Goal: Task Accomplishment & Management: Complete application form

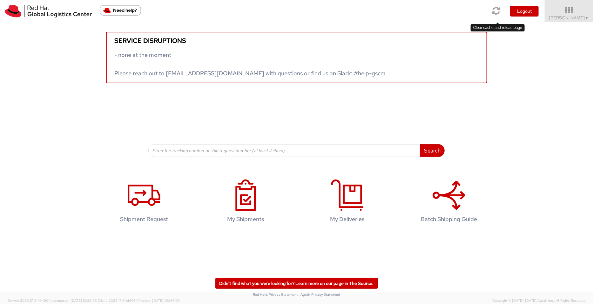
click at [475, 11] on icon at bounding box center [497, 10] width 8 height 9
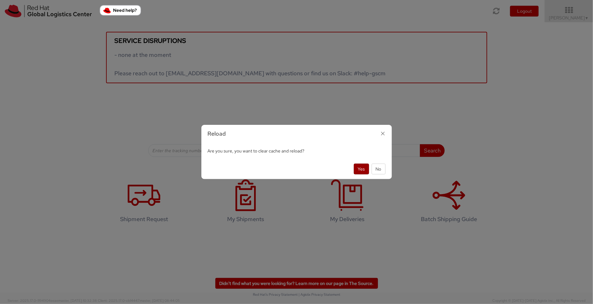
click at [361, 170] on button "Yes" at bounding box center [361, 169] width 15 height 11
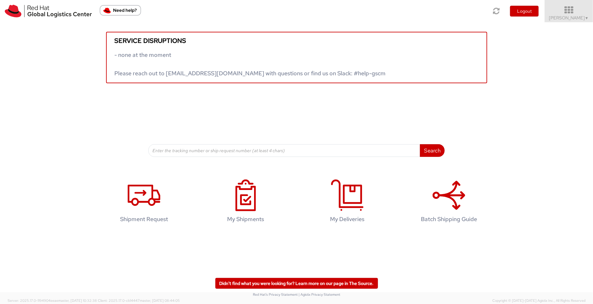
click at [566, 13] on icon at bounding box center [570, 10] width 56 height 9
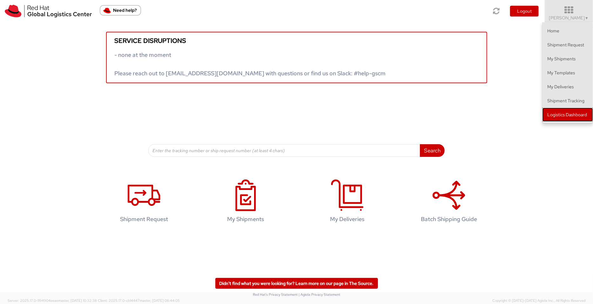
click at [567, 112] on link "Logistics Dashboard" at bounding box center [568, 115] width 51 height 14
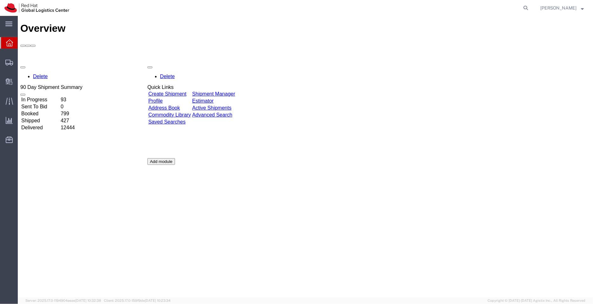
click at [234, 91] on link "Shipment Manager" at bounding box center [213, 93] width 43 height 5
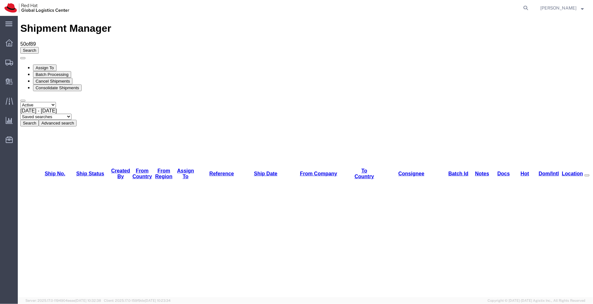
click at [71, 113] on select "Saved searches APAC EMEA India India - Inbounds NA/LATM" at bounding box center [45, 116] width 51 height 6
select select "APAC"
click at [71, 113] on select "Saved searches APAC EMEA India India - Inbounds NA/LATM" at bounding box center [45, 116] width 51 height 6
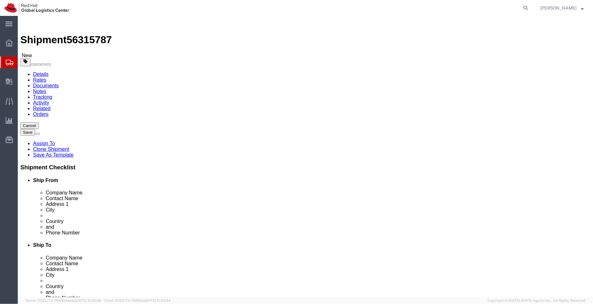
select select "37925"
select select
drag, startPoint x: 86, startPoint y: 8, endPoint x: 53, endPoint y: 6, distance: 33.4
click div "Shipment 56315787 New"
copy span "56315787"
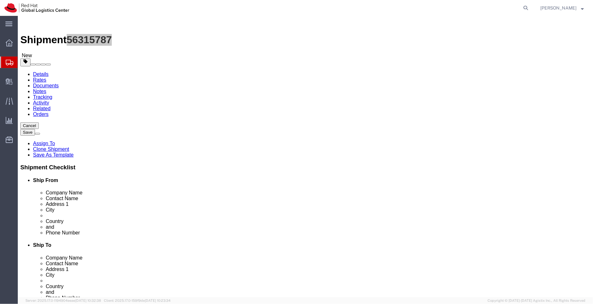
click at [0, 0] on span "Shipment Manager" at bounding box center [0, 0] width 0 height 0
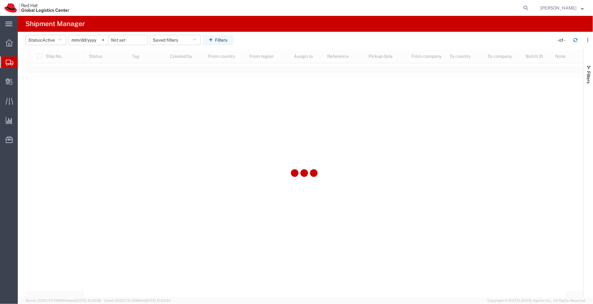
type input "2022-09-01"
type input "2030-04-30"
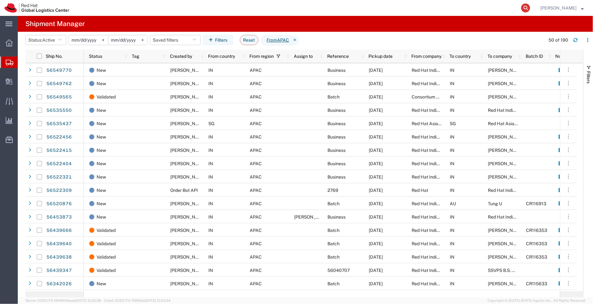
click at [530, 7] on icon at bounding box center [526, 7] width 9 height 9
click at [450, 9] on input "search" at bounding box center [424, 7] width 193 height 15
paste input "392188917397"
type input "392188917397"
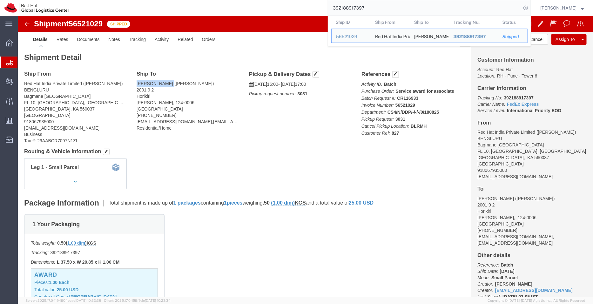
drag, startPoint x: 149, startPoint y: 67, endPoint x: 116, endPoint y: 64, distance: 33.6
click div "Ship To Akira Komiyama (Akira Komiyama) 2001 9 2 Horikiri Katsushika Ku, 124-00…"
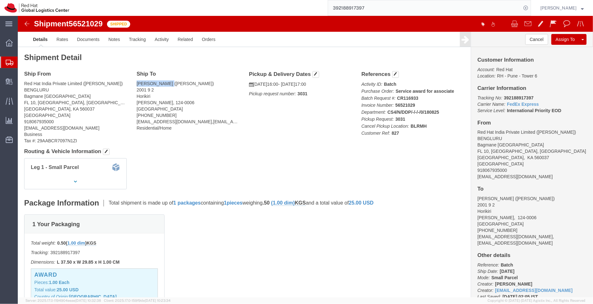
copy address "Akira Komiyama"
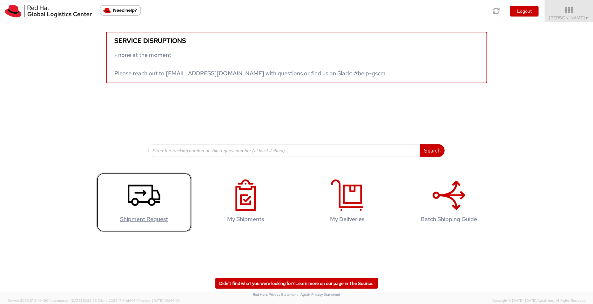
click at [135, 187] on icon at bounding box center [144, 196] width 33 height 32
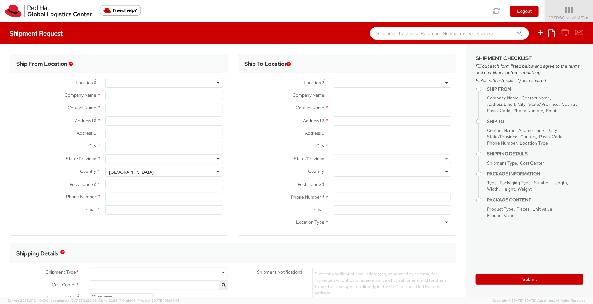
select select "901"
type input "Red Hat India Private Limited"
type input "[PERSON_NAME]"
type input "[STREET_ADDRESS]"
type input "[GEOGRAPHIC_DATA], [GEOGRAPHIC_DATA]"
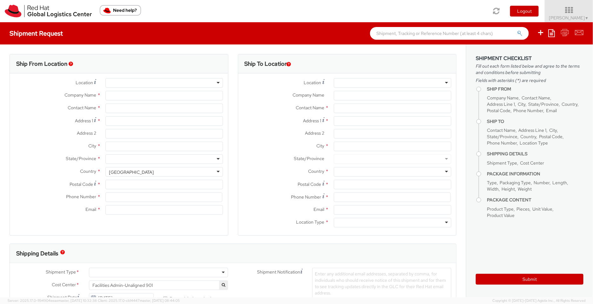
type input "[GEOGRAPHIC_DATA]"
type input "411013"
type input "912066817076"
type input "[EMAIL_ADDRESS][DOMAIN_NAME]"
select select "CM"
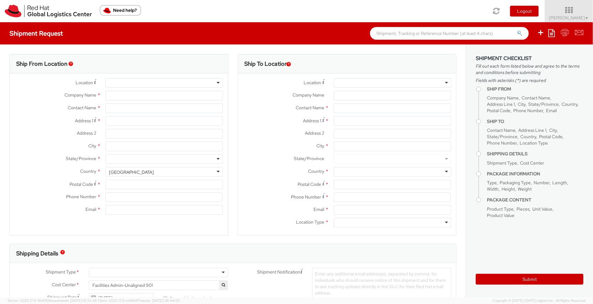
select select "KGS"
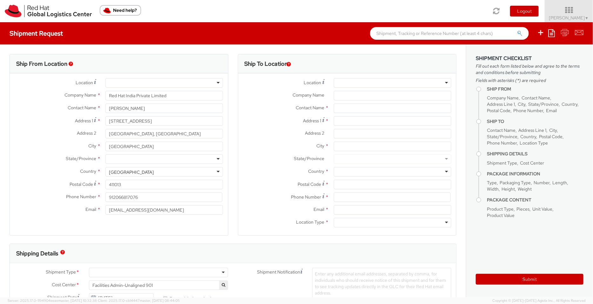
select select
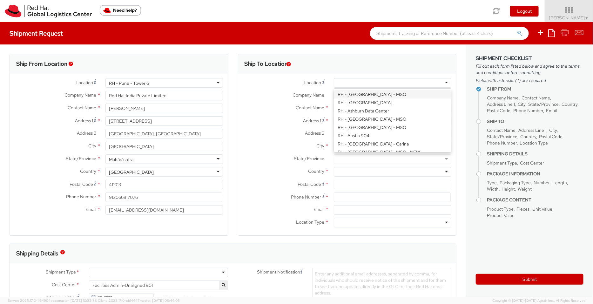
click at [345, 80] on div at bounding box center [393, 83] width 118 height 10
type input "banga"
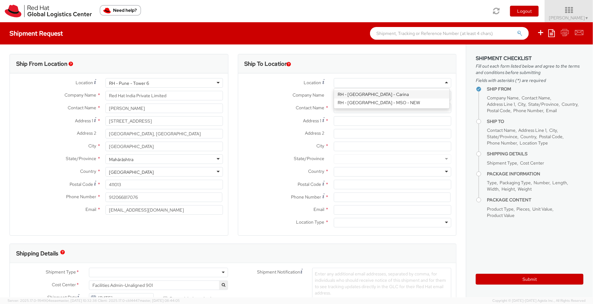
type input "Red Hat India Private Limited"
type input "Bagmane [GEOGRAPHIC_DATA]"
type input "FL 10, [GEOGRAPHIC_DATA], [GEOGRAPHIC_DATA]"
type input "[GEOGRAPHIC_DATA]"
type input "560037"
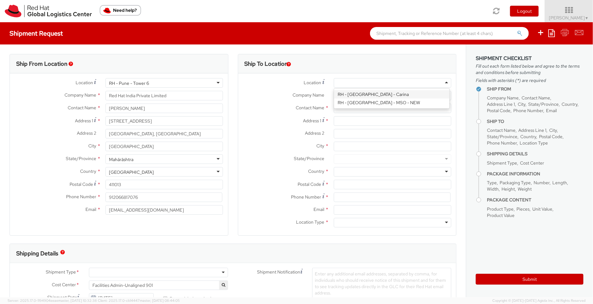
type input "918067935000"
